Goal: Entertainment & Leisure: Consume media (video, audio)

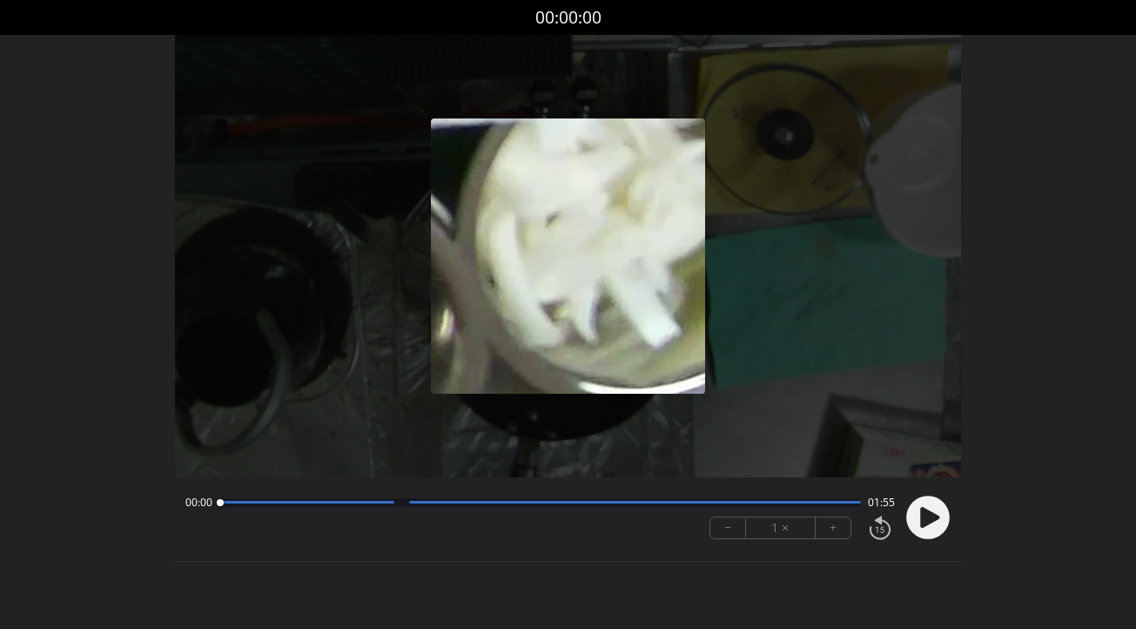
click at [926, 519] on icon at bounding box center [929, 517] width 19 height 21
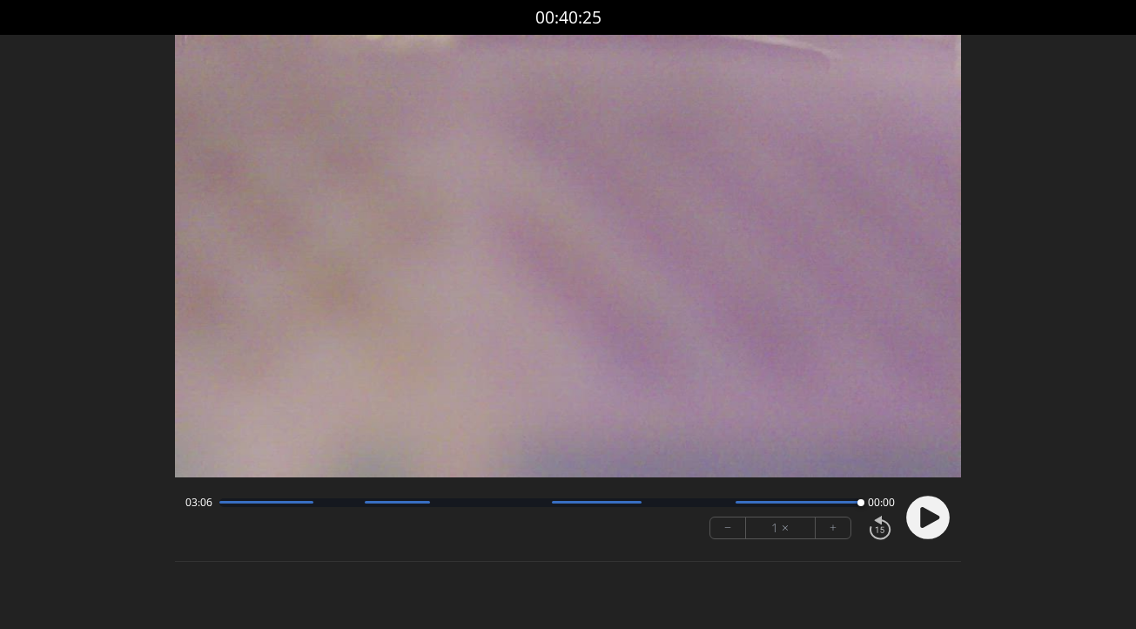
click at [926, 509] on icon at bounding box center [929, 517] width 19 height 21
click at [668, 502] on div at bounding box center [540, 502] width 642 height 9
click at [696, 503] on div at bounding box center [687, 503] width 24 height 24
click at [647, 588] on div "Permission to record audio We need to use the microphone to record your voiceov…" at bounding box center [568, 318] width 786 height 567
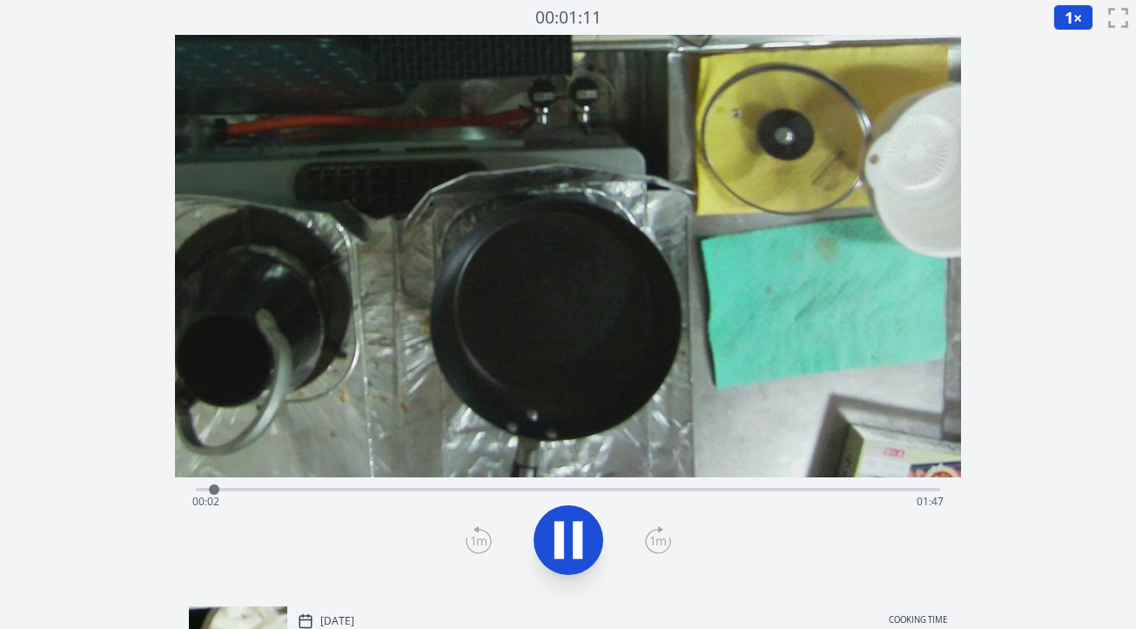
click at [458, 489] on div "Time elapsed: 00:02 Time remaining: 01:47" at bounding box center [568, 502] width 752 height 28
click at [490, 488] on div "Time elapsed: 00:39 Time remaining: 01:10" at bounding box center [568, 502] width 752 height 28
click at [527, 488] on div "Time elapsed: 00:43 Time remaining: 01:06" at bounding box center [568, 502] width 752 height 28
click at [591, 484] on div "Time elapsed: 00:49 Time remaining: 01:00" at bounding box center [568, 487] width 745 height 21
click at [633, 489] on div "Time elapsed: 00:59 Time remaining: 00:50" at bounding box center [568, 502] width 752 height 28
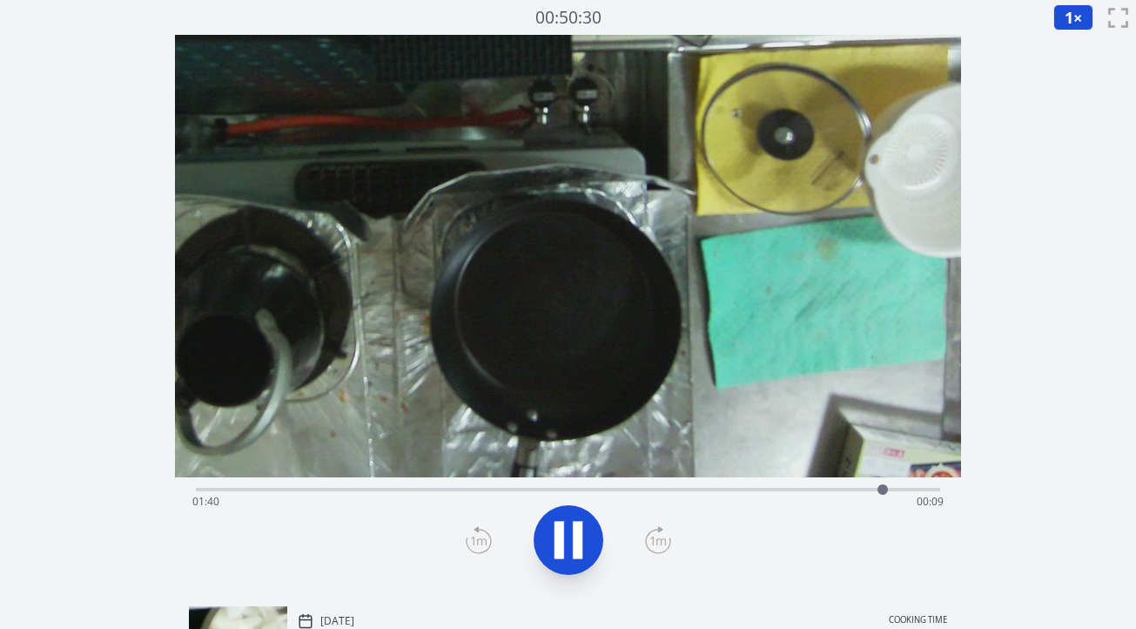
click at [398, 483] on div "Time elapsed: 01:40 Time remaining: 00:09" at bounding box center [568, 487] width 745 height 21
click at [433, 493] on div "Time elapsed: 00:31 Time remaining: 01:18" at bounding box center [568, 502] width 752 height 28
click at [462, 491] on div "Time elapsed: 00:35 Time remaining: 01:14" at bounding box center [568, 502] width 752 height 28
click at [501, 488] on div "Time elapsed: 00:39 Time remaining: 01:10" at bounding box center [568, 502] width 752 height 28
click at [535, 484] on div "Time elapsed: 00:45 Time remaining: 01:04" at bounding box center [568, 487] width 745 height 21
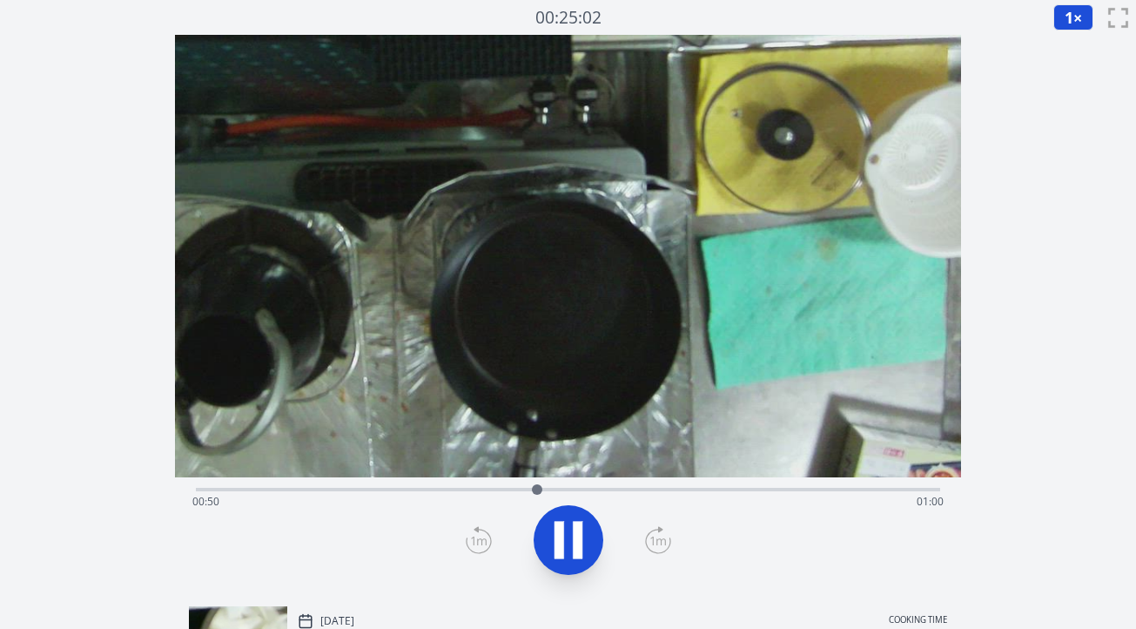
click at [566, 484] on div "Time elapsed: 00:50 Time remaining: 01:00" at bounding box center [568, 487] width 745 height 21
click at [609, 488] on div "Time elapsed: 00:54 Time remaining: 00:55" at bounding box center [568, 502] width 752 height 28
click at [642, 490] on div "Time elapsed: 01:00 Time remaining: 00:49" at bounding box center [568, 502] width 752 height 28
click at [667, 490] on div "Time elapsed: 01:06 Time remaining: 00:43" at bounding box center [568, 502] width 752 height 28
click at [657, 494] on div "Time elapsed: 01:10 Time remaining: 00:39" at bounding box center [568, 502] width 752 height 28
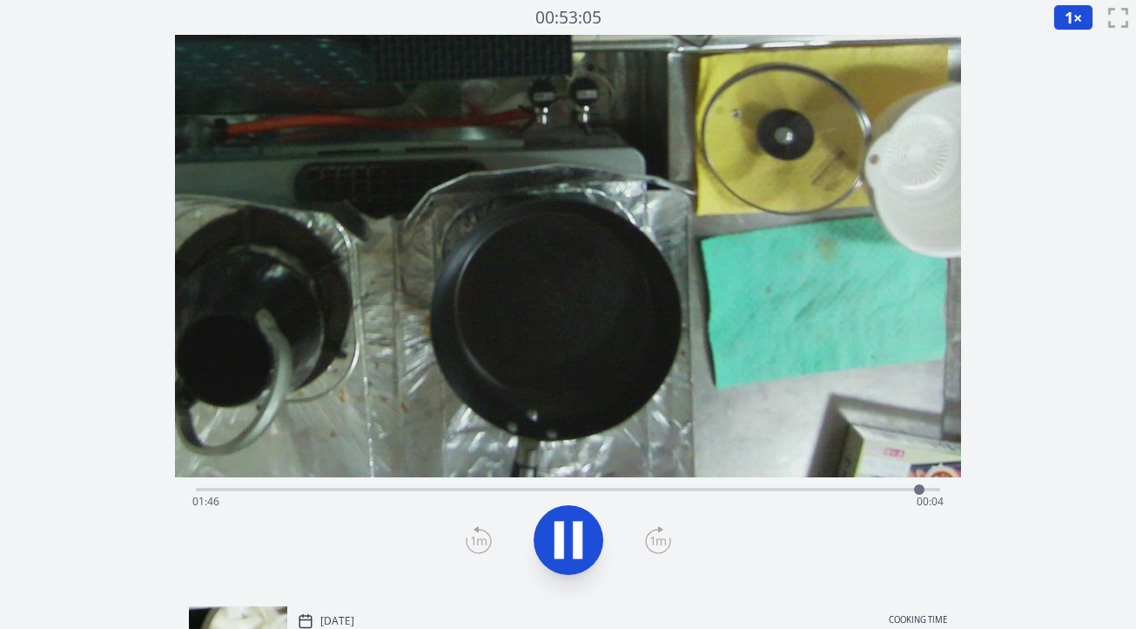
click at [857, 490] on div "Time elapsed: 01:46 Time remaining: 00:04" at bounding box center [568, 502] width 752 height 28
click at [581, 543] on icon at bounding box center [578, 539] width 10 height 37
click at [581, 543] on icon at bounding box center [568, 540] width 49 height 49
click at [481, 537] on icon at bounding box center [479, 540] width 26 height 28
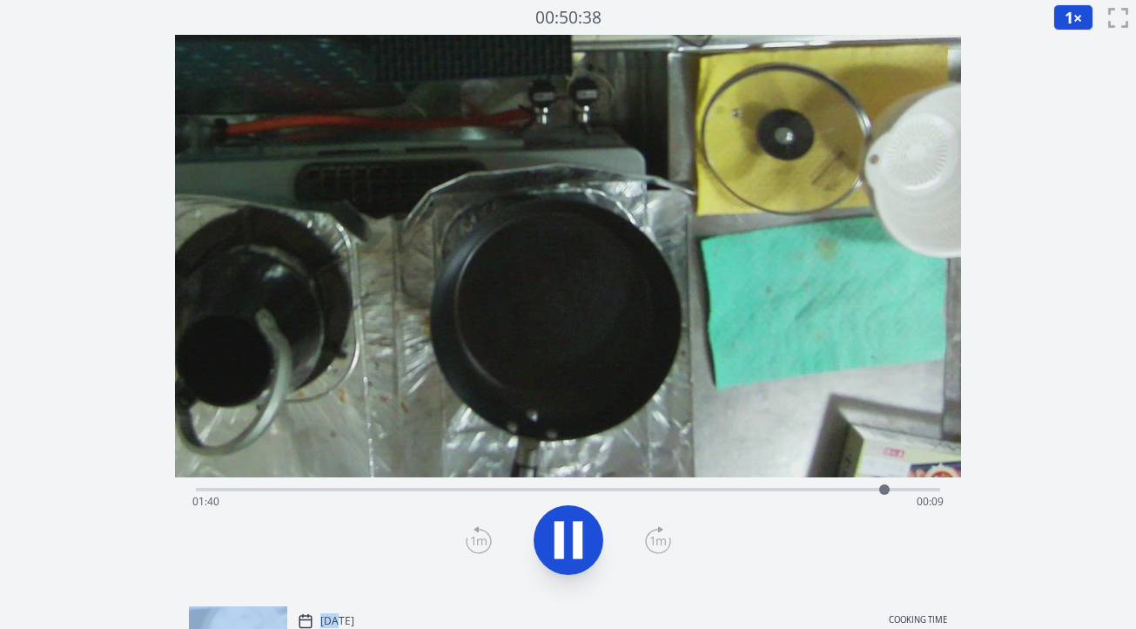
click at [481, 537] on icon at bounding box center [479, 540] width 26 height 28
click at [846, 489] on div "Time elapsed: 01:49 Time remaining: 00:00" at bounding box center [568, 502] width 752 height 28
click at [563, 549] on icon at bounding box center [569, 540] width 29 height 37
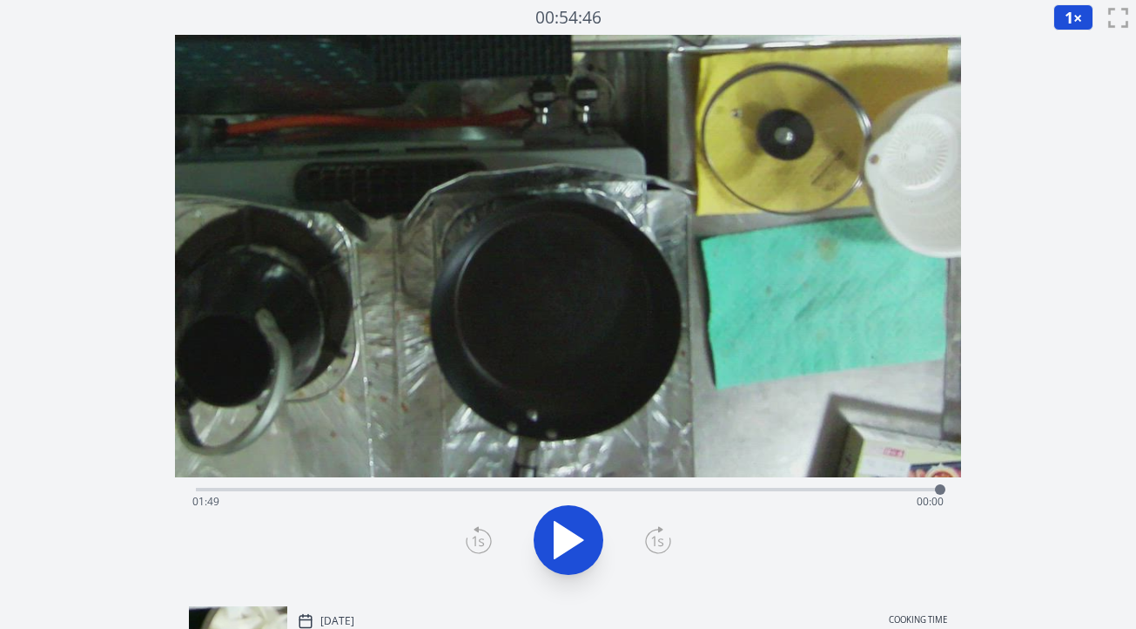
click at [906, 489] on div "Time elapsed: 01:49 Time remaining: 00:00" at bounding box center [568, 502] width 752 height 28
click at [915, 489] on div at bounding box center [906, 489] width 26 height 26
click at [926, 489] on div at bounding box center [915, 489] width 26 height 26
click at [930, 489] on div at bounding box center [925, 489] width 10 height 10
click at [935, 489] on div at bounding box center [930, 489] width 26 height 26
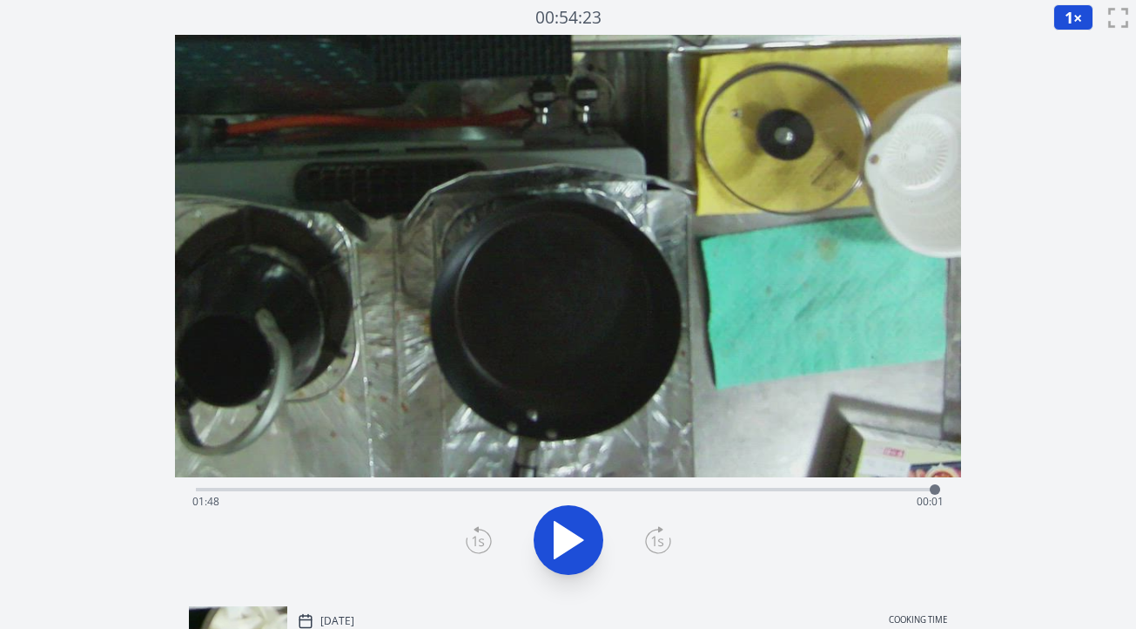
click at [923, 488] on div at bounding box center [935, 489] width 26 height 26
click at [914, 488] on div at bounding box center [923, 489] width 26 height 26
click at [921, 488] on div at bounding box center [913, 489] width 26 height 26
click at [932, 488] on div at bounding box center [921, 489] width 26 height 26
click at [919, 488] on div at bounding box center [932, 489] width 26 height 26
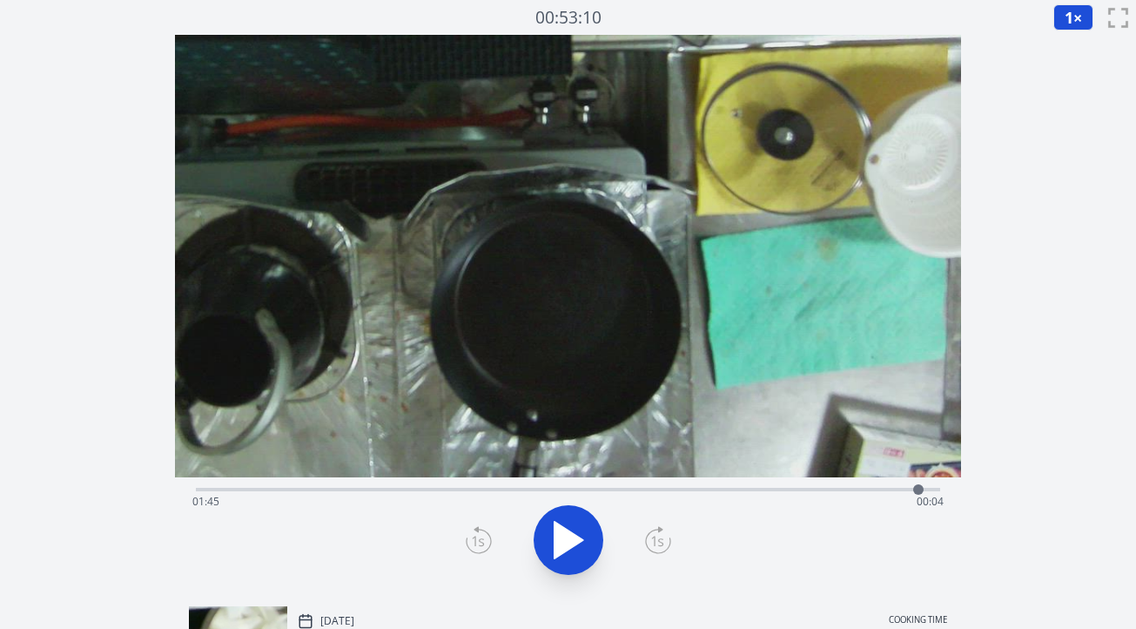
click at [900, 488] on div "Time elapsed: 01:45 Time remaining: 00:04" at bounding box center [568, 502] width 752 height 28
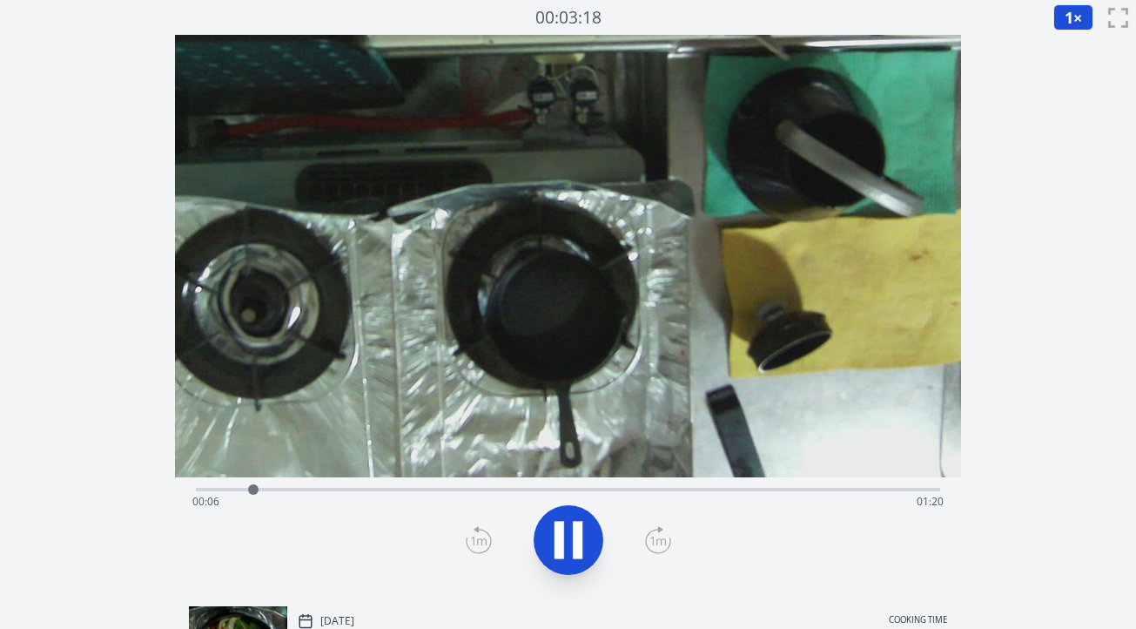
click at [500, 489] on div "Time elapsed: 00:06 Time remaining: 01:20" at bounding box center [568, 502] width 752 height 28
click at [546, 488] on div "Time elapsed: 00:35 Time remaining: 00:50" at bounding box center [568, 502] width 752 height 28
click at [610, 489] on div "Time elapsed: 00:40 Time remaining: 00:45" at bounding box center [568, 502] width 752 height 28
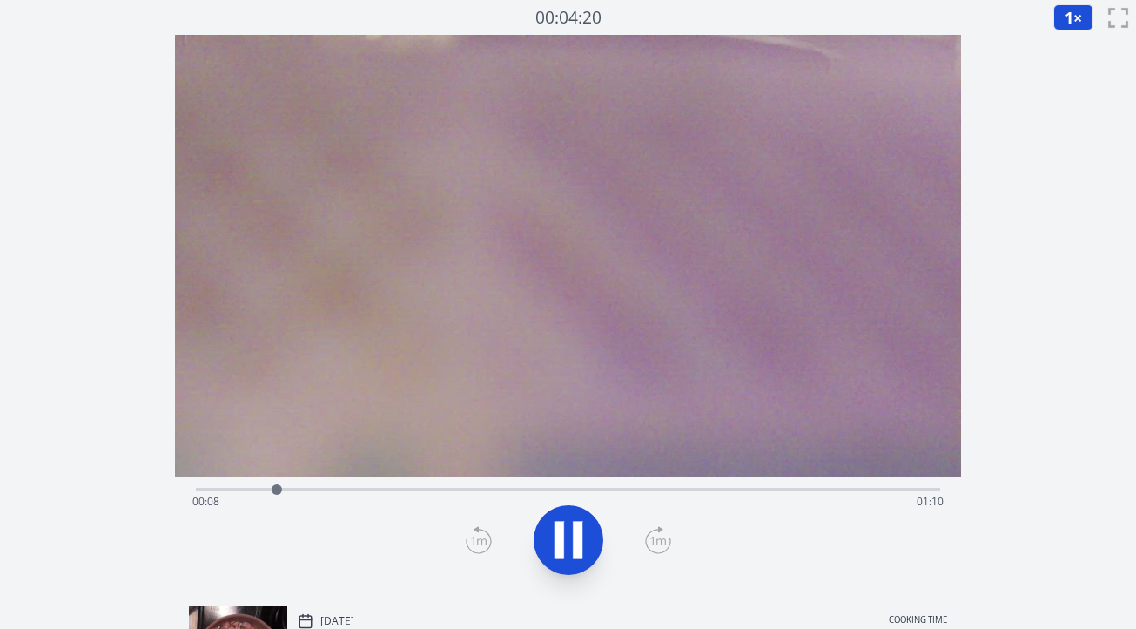
click at [327, 491] on div "Time elapsed: 00:08 Time remaining: 01:10" at bounding box center [568, 502] width 752 height 28
